Goal: Navigation & Orientation: Find specific page/section

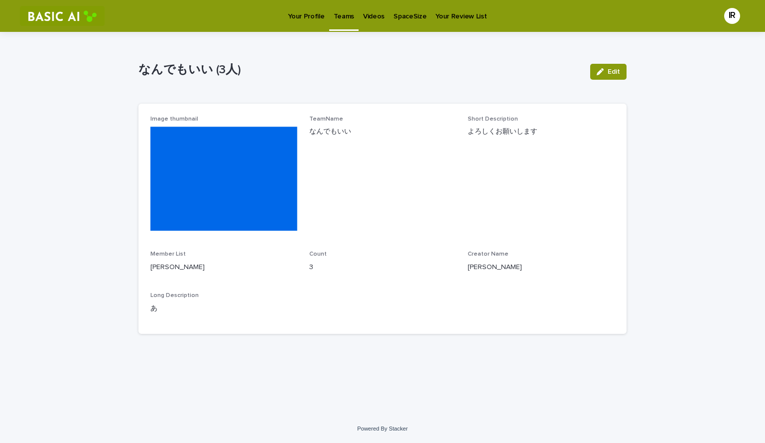
click at [339, 13] on p "Teams" at bounding box center [344, 10] width 20 height 21
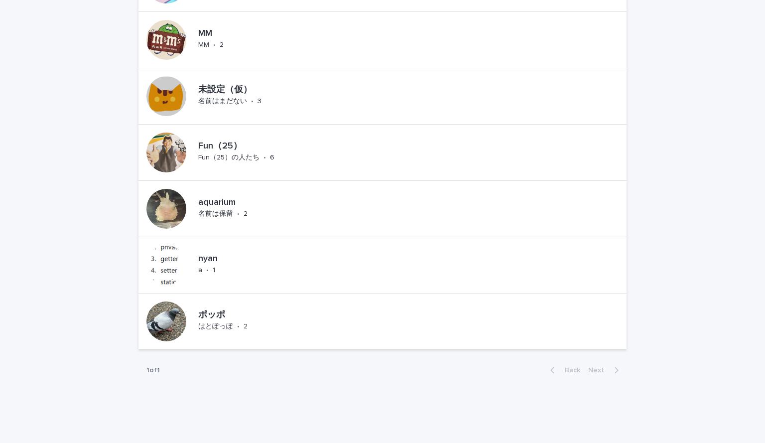
scroll to position [857, 0]
click at [251, 326] on div "ポッポ はとぽっぽ • 2" at bounding box center [236, 320] width 84 height 31
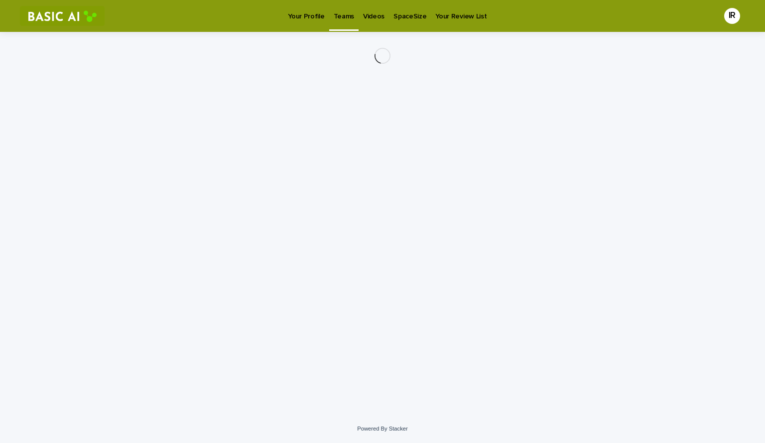
click at [251, 326] on div "Loading... Saving… Loading... Saving…" at bounding box center [382, 211] width 498 height 358
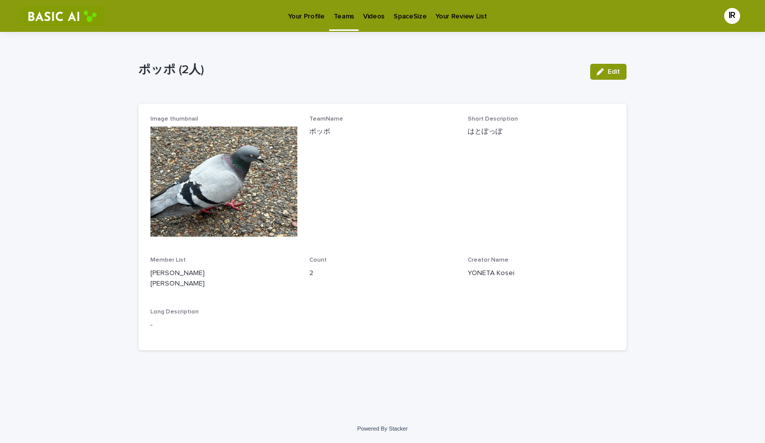
click at [344, 25] on link "Teams" at bounding box center [343, 14] width 29 height 29
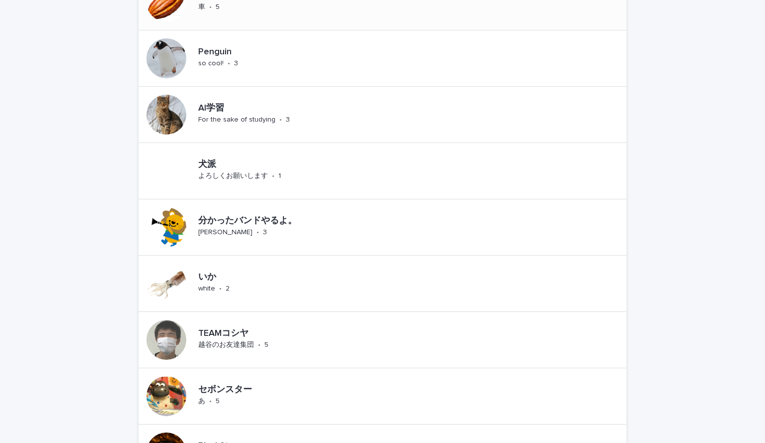
scroll to position [339, 0]
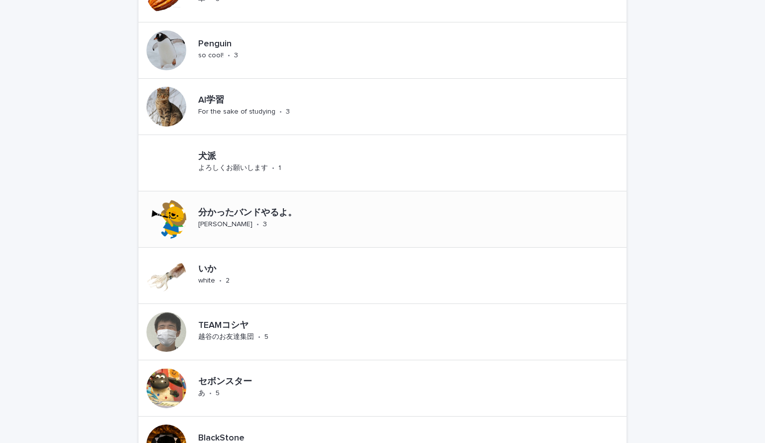
click at [294, 216] on p "分かったバンドやるよ。" at bounding box center [281, 213] width 167 height 11
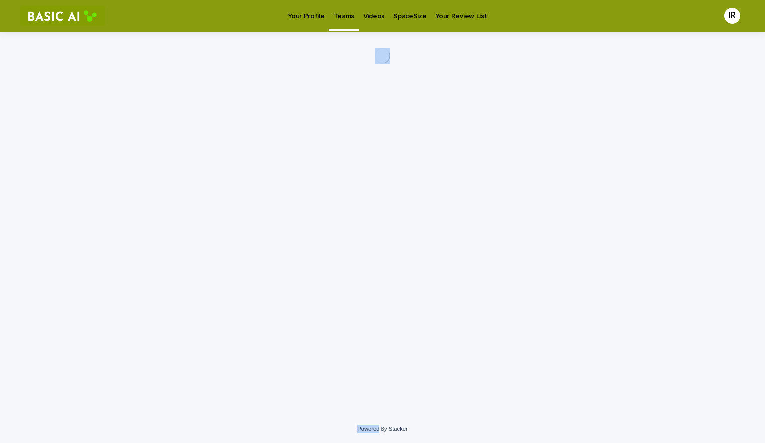
click at [294, 216] on div "Loading... Saving… Loading... Saving…" at bounding box center [382, 211] width 498 height 358
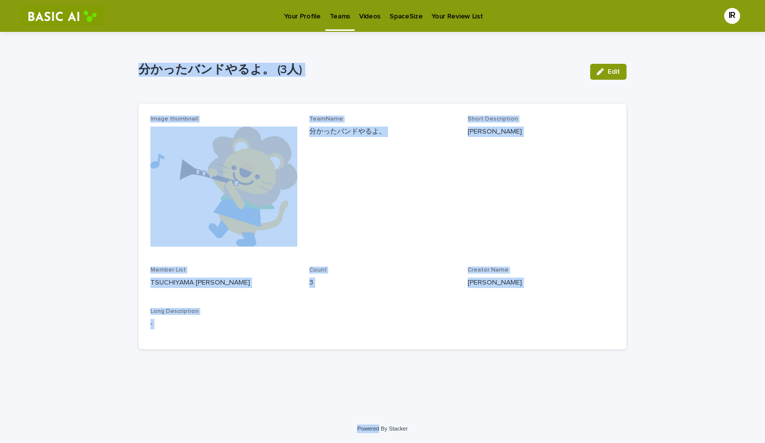
click at [365, 296] on span "Count 3" at bounding box center [382, 280] width 147 height 29
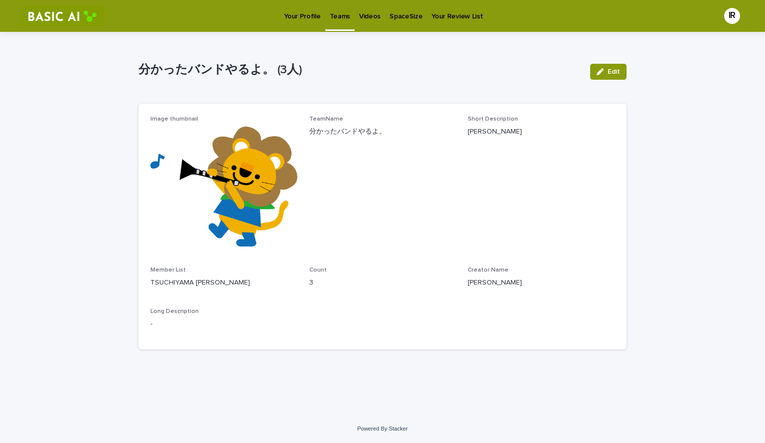
click at [331, 25] on link "Teams" at bounding box center [339, 14] width 29 height 29
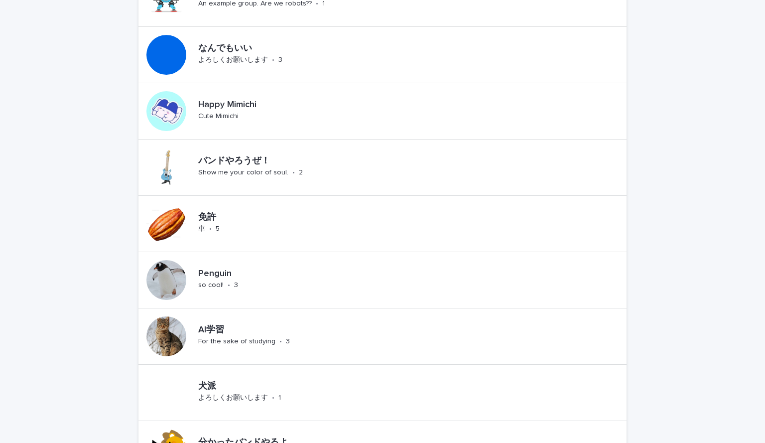
scroll to position [118, 0]
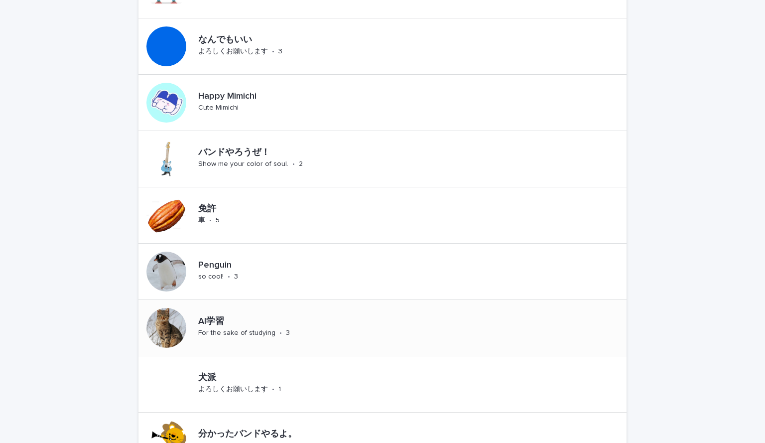
click at [301, 311] on div "AI学習 For the sake of studying • 3" at bounding box center [228, 328] width 181 height 56
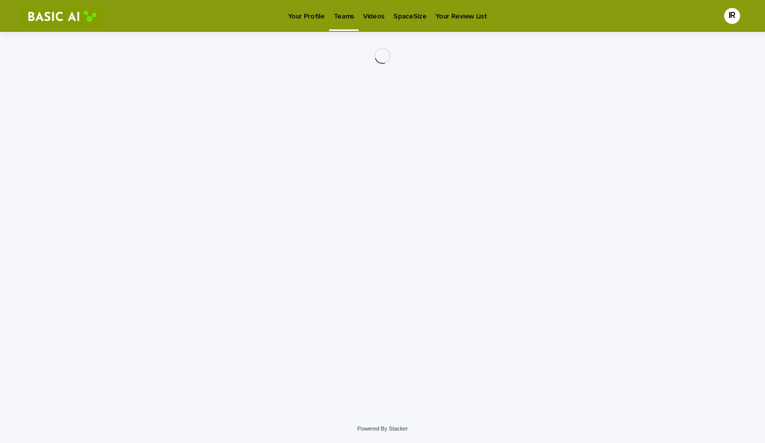
click at [301, 311] on div "Loading... Saving… Loading... Saving…" at bounding box center [382, 211] width 498 height 358
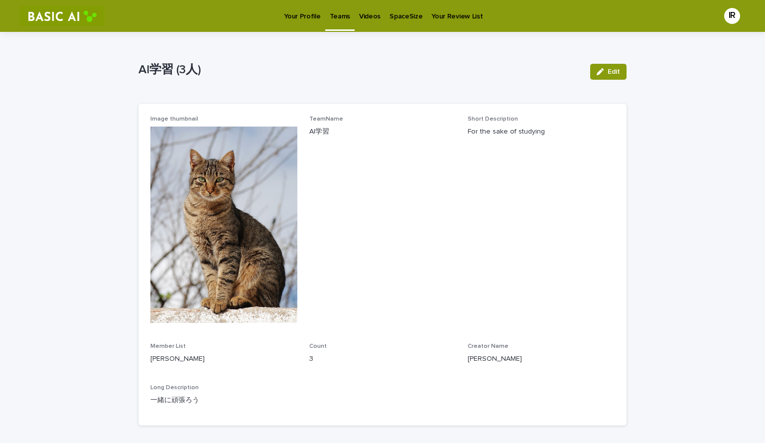
click at [349, 231] on span "TeamName AI学習" at bounding box center [382, 223] width 147 height 215
click at [348, 20] on div "Teams" at bounding box center [339, 10] width 29 height 21
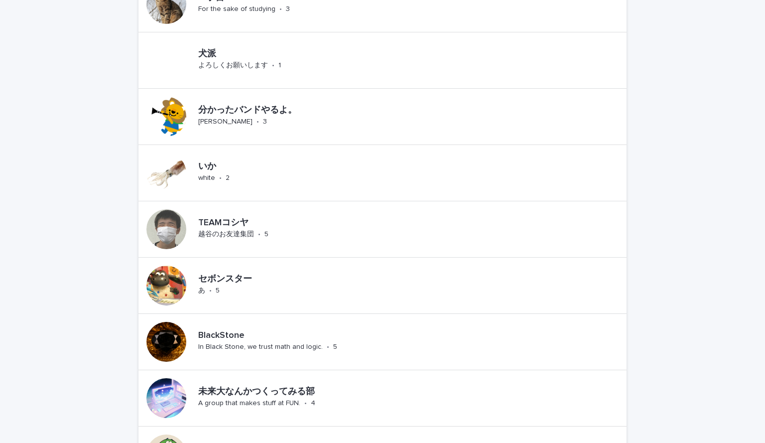
scroll to position [442, 0]
click at [301, 233] on div "TEAMコシヤ [PERSON_NAME]のお友達集団 • 5" at bounding box center [258, 228] width 129 height 31
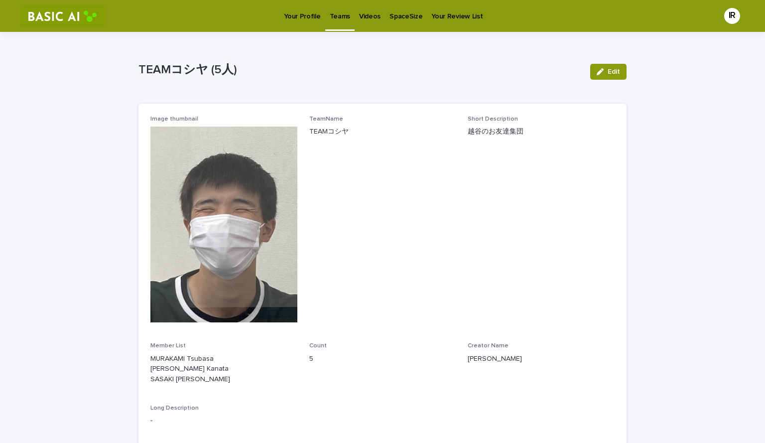
click at [335, 14] on p "Teams" at bounding box center [340, 10] width 20 height 21
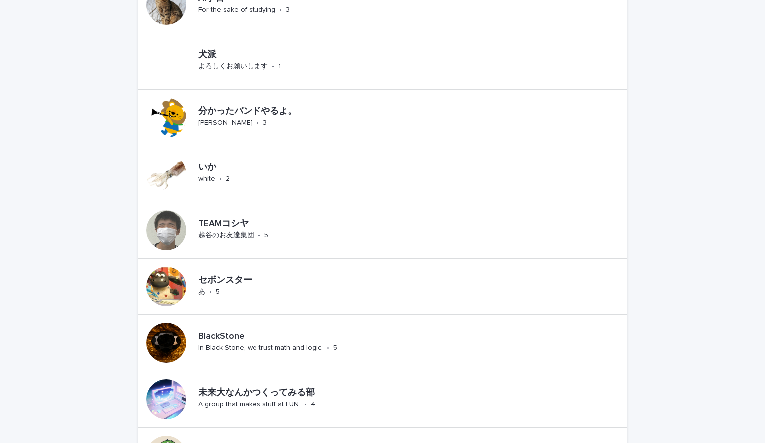
scroll to position [441, 0]
click at [261, 303] on div "セボンスター あ • 5" at bounding box center [207, 286] width 139 height 56
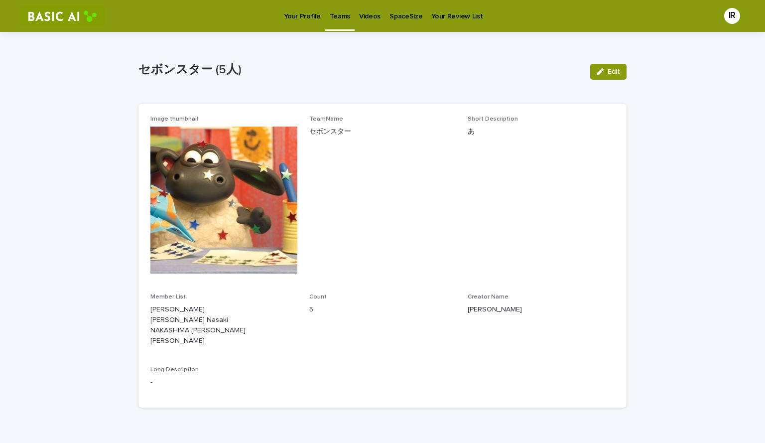
click at [325, 23] on link "Teams" at bounding box center [339, 14] width 29 height 29
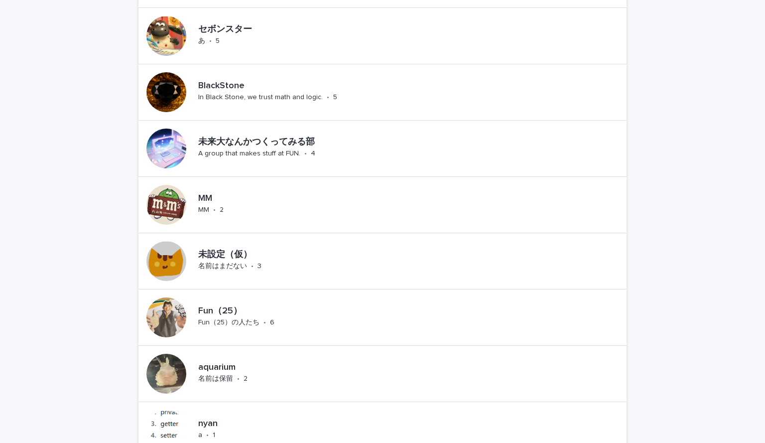
scroll to position [691, 0]
click at [269, 251] on p "未設定（仮）" at bounding box center [256, 254] width 117 height 11
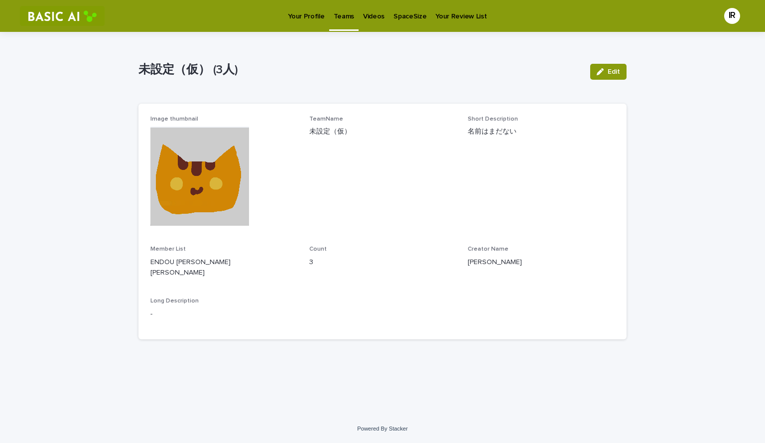
click at [342, 16] on p "Teams" at bounding box center [344, 10] width 20 height 21
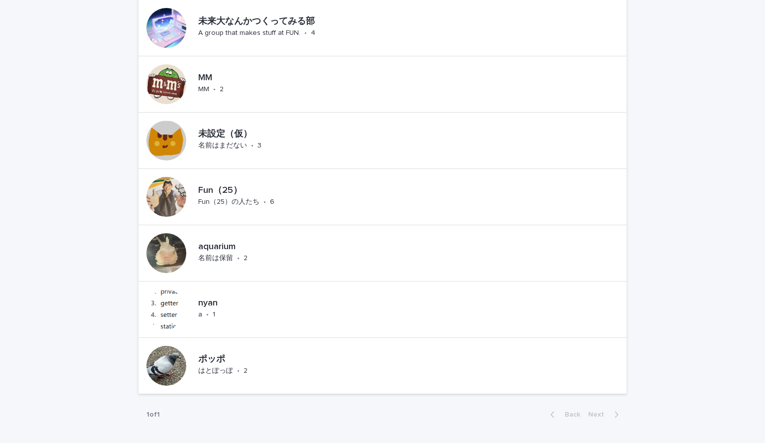
scroll to position [874, 0]
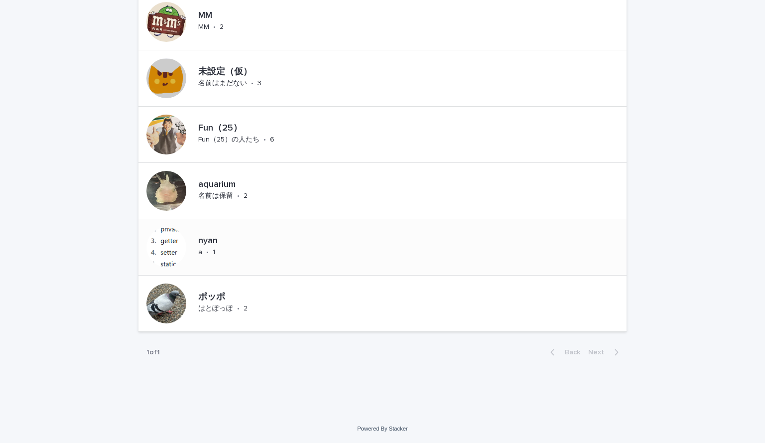
click at [231, 256] on div "nyan a • 1" at bounding box center [216, 247] width 44 height 31
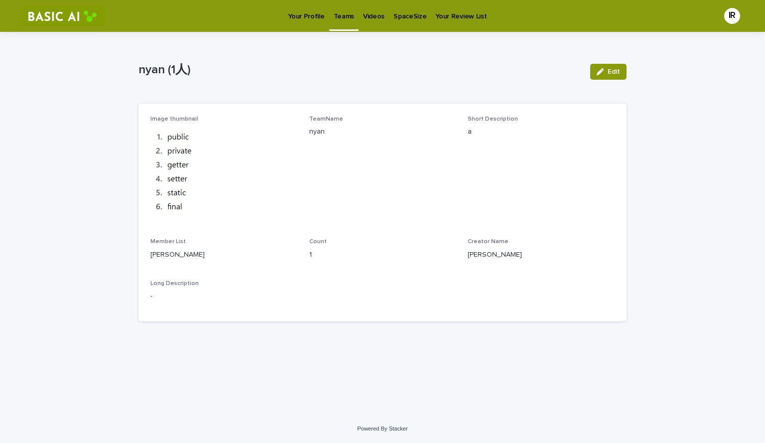
click at [334, 15] on p "Teams" at bounding box center [344, 10] width 20 height 21
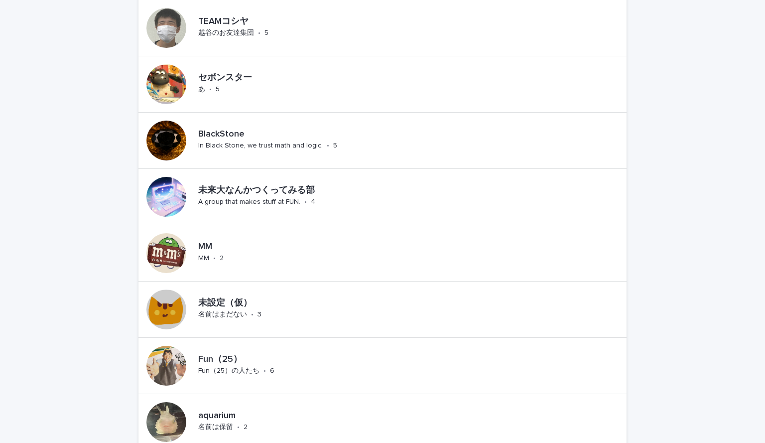
scroll to position [874, 0]
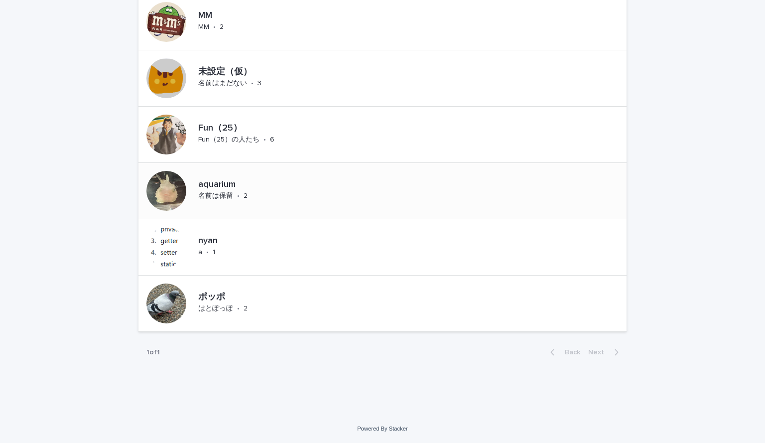
click at [255, 188] on p "aquarium" at bounding box center [241, 184] width 87 height 11
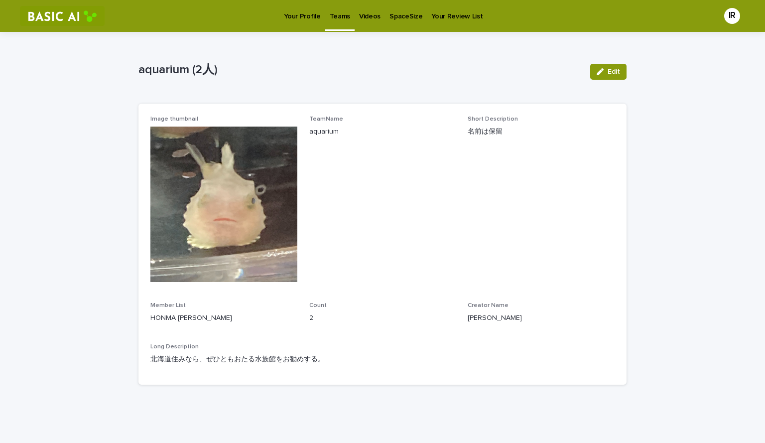
click at [337, 24] on link "Teams" at bounding box center [339, 14] width 29 height 29
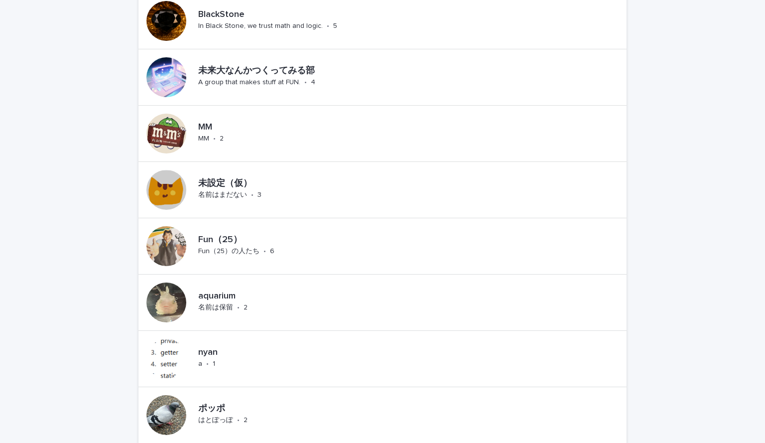
scroll to position [763, 0]
click at [286, 87] on div "[PERSON_NAME]大なんかつくってみる部 A group that makes stuff at FUN. • 4" at bounding box center [315, 76] width 242 height 31
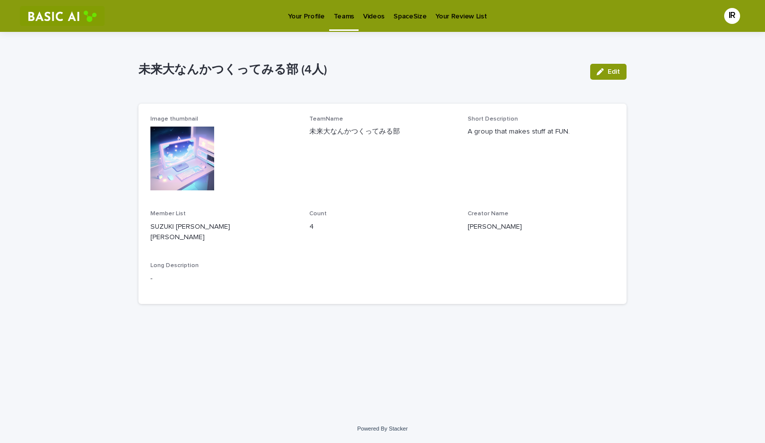
click at [345, 23] on link "Teams" at bounding box center [343, 14] width 29 height 29
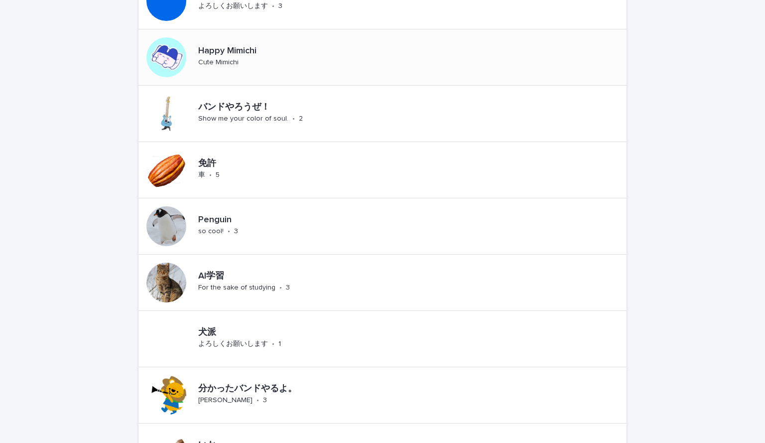
scroll to position [163, 0]
click at [270, 228] on div "Penguin so cool! • 3" at bounding box center [382, 226] width 488 height 56
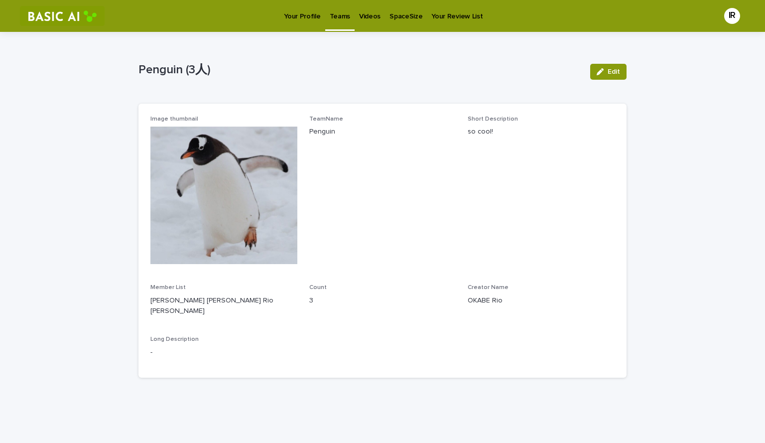
click at [344, 8] on p "Teams" at bounding box center [340, 10] width 20 height 21
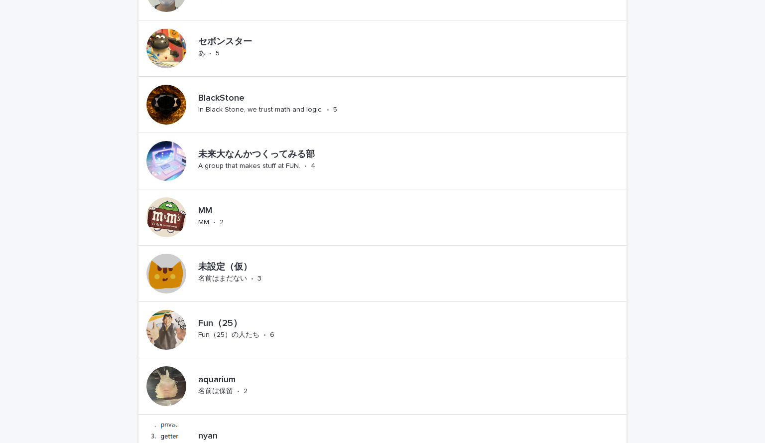
scroll to position [679, 0]
click at [291, 98] on p "BlackStone" at bounding box center [290, 98] width 185 height 11
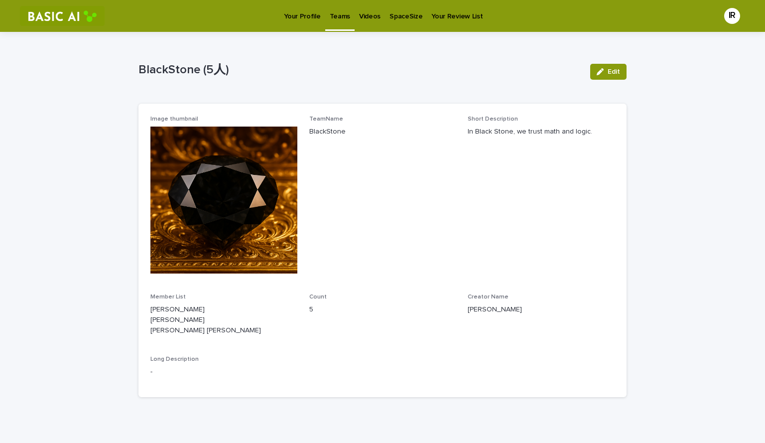
click at [335, 19] on p "Teams" at bounding box center [340, 10] width 20 height 21
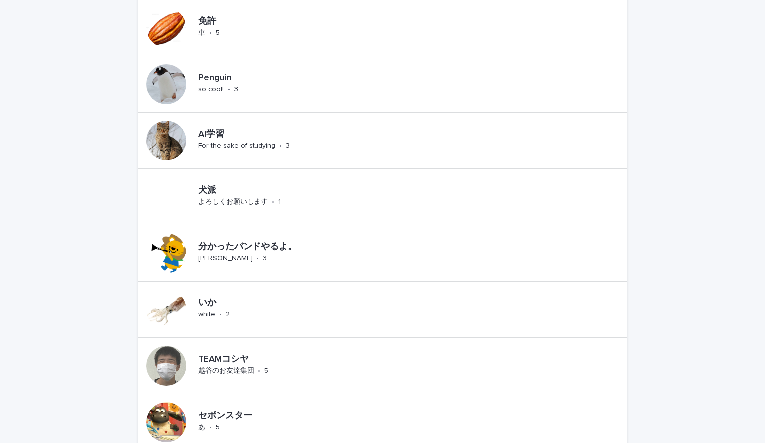
scroll to position [305, 0]
click at [311, 196] on div "犬派 よろしくお願いします • 1" at bounding box center [382, 196] width 488 height 56
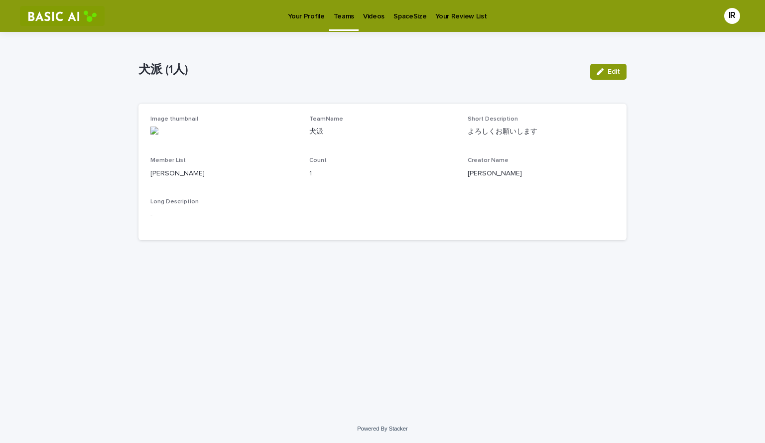
click at [339, 10] on p "Teams" at bounding box center [344, 10] width 20 height 21
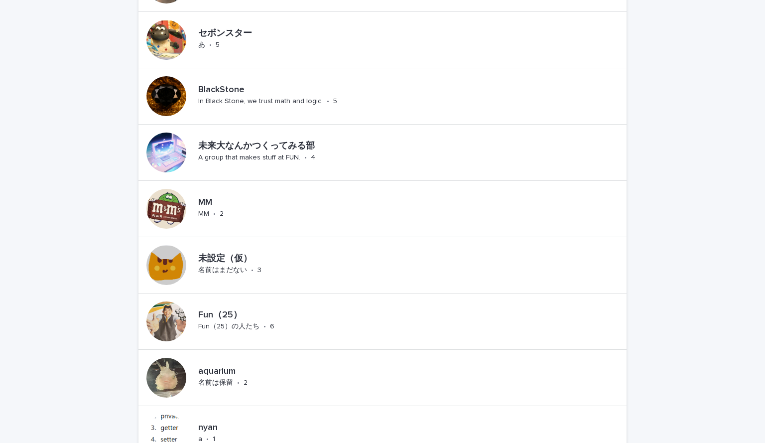
scroll to position [687, 0]
click at [284, 210] on div "MM MM • 2" at bounding box center [382, 208] width 488 height 56
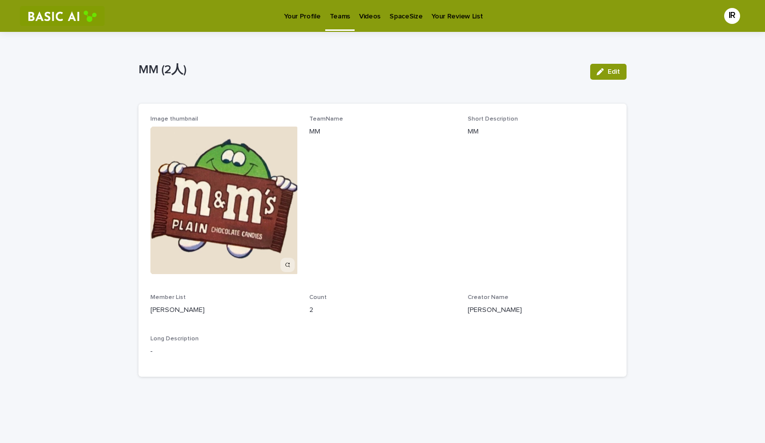
click at [336, 11] on p "Teams" at bounding box center [340, 10] width 20 height 21
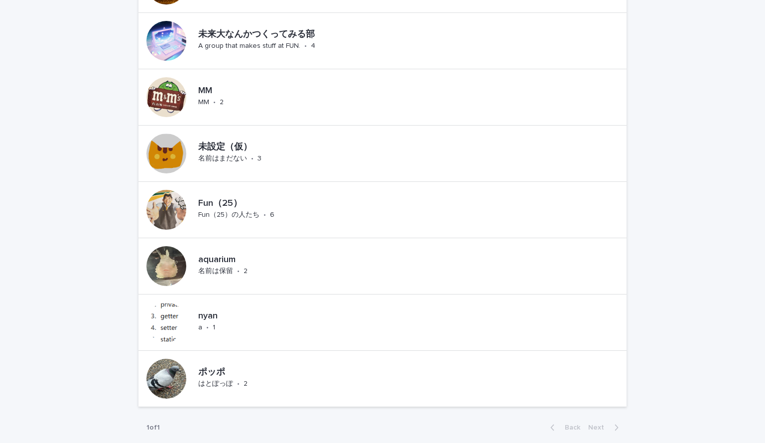
scroll to position [798, 0]
click at [265, 259] on p "aquarium" at bounding box center [241, 260] width 87 height 11
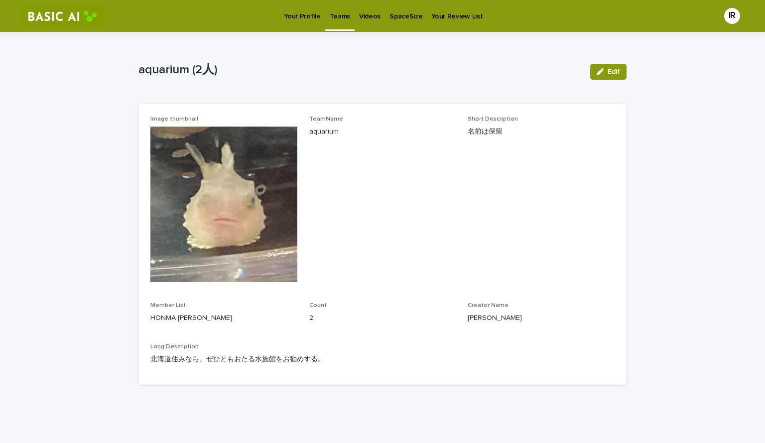
click at [340, 22] on link "Teams" at bounding box center [339, 14] width 29 height 29
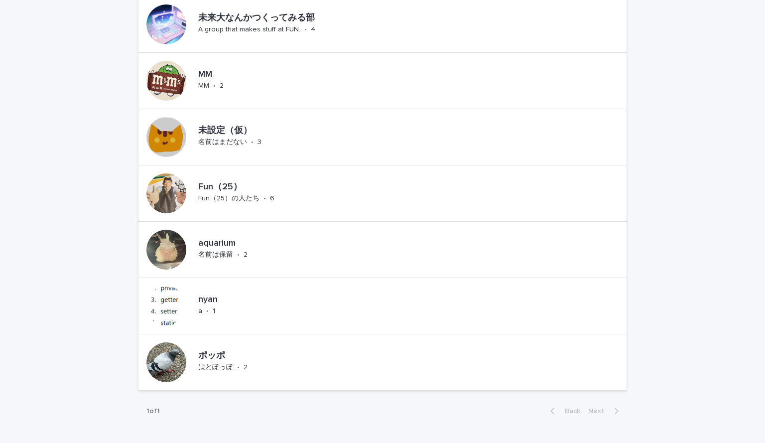
scroll to position [815, 0]
click at [264, 202] on div "Fun（25） Fun（25）の人たち • 6" at bounding box center [258, 193] width 128 height 31
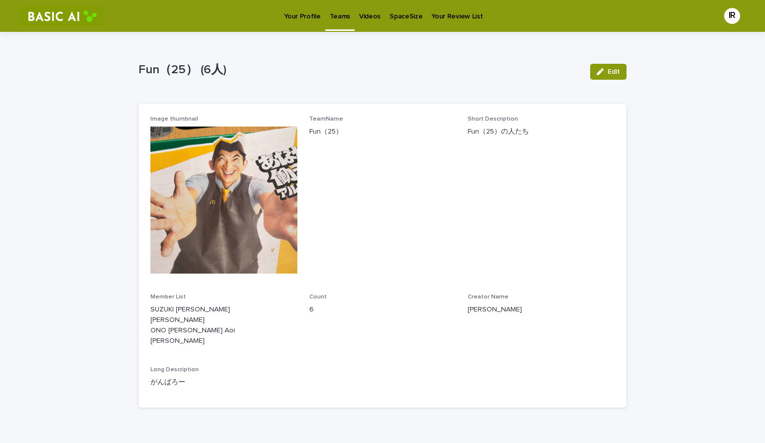
click at [303, 20] on p "Your Profile" at bounding box center [302, 10] width 36 height 21
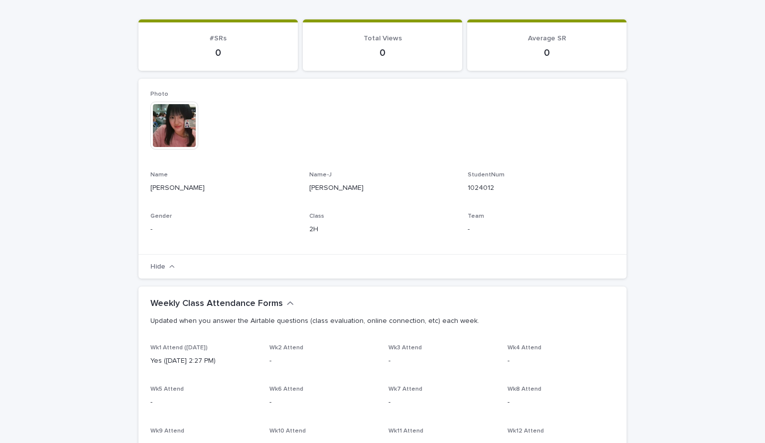
scroll to position [84, 0]
click at [175, 142] on img at bounding box center [174, 126] width 48 height 48
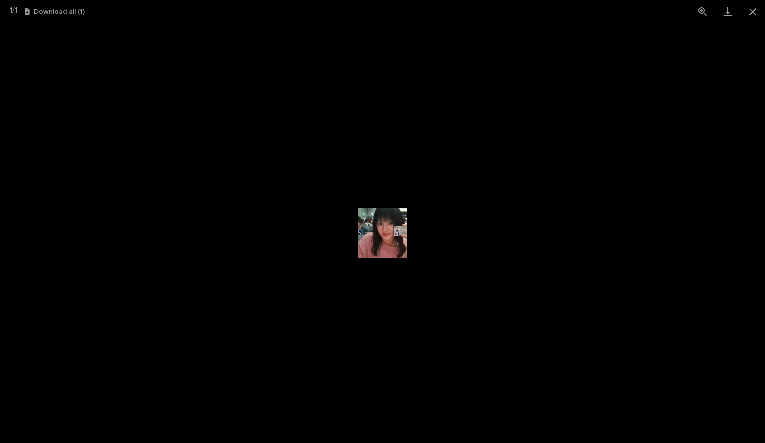
click at [391, 247] on img at bounding box center [383, 233] width 50 height 50
